Goal: Find contact information: Find contact information

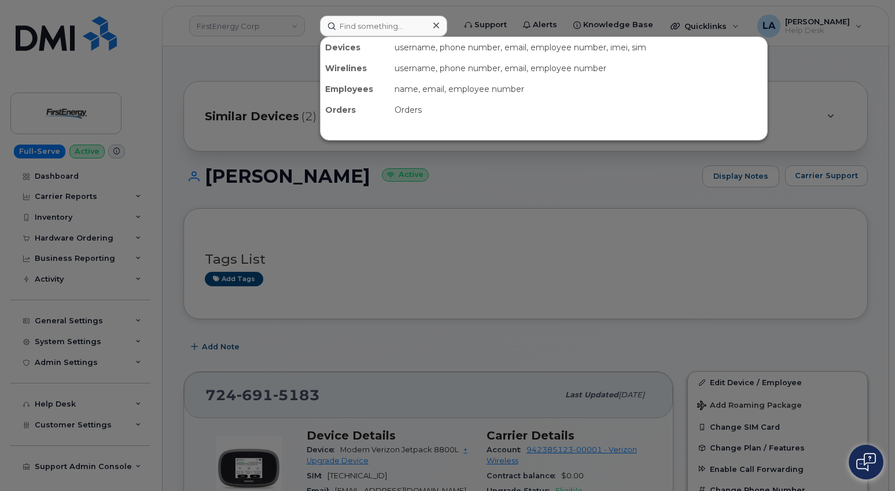
click at [362, 29] on input at bounding box center [383, 26] width 127 height 21
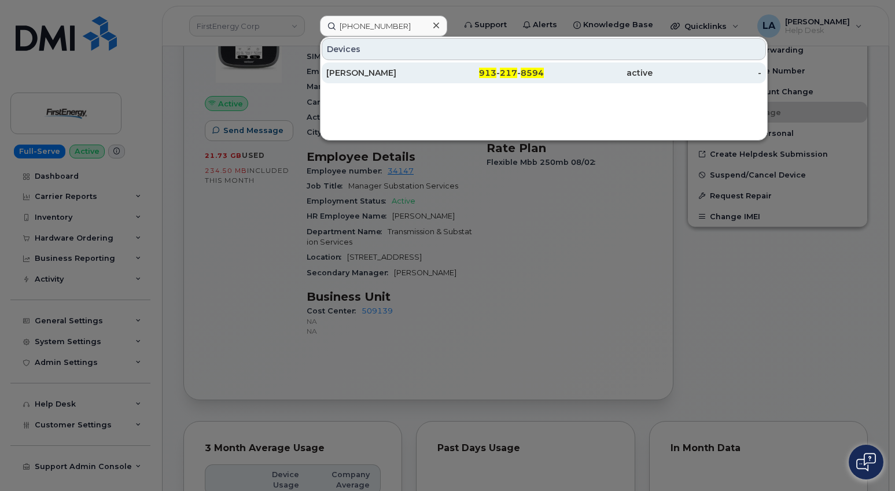
type input "[PHONE_NUMBER]"
click at [365, 76] on div "[PERSON_NAME]" at bounding box center [380, 73] width 109 height 12
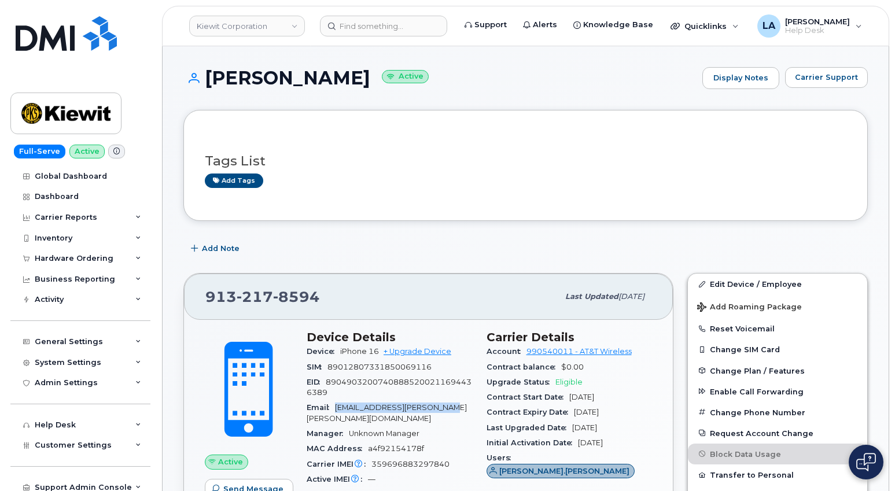
drag, startPoint x: 335, startPoint y: 403, endPoint x: 467, endPoint y: 406, distance: 132.5
click at [467, 406] on div "Email JASMINE.BERNABE@KIEWIT.COM" at bounding box center [390, 413] width 166 height 26
copy span "JASMINE.BERNABE@KIEWIT.COM"
